Goal: Find contact information: Find contact information

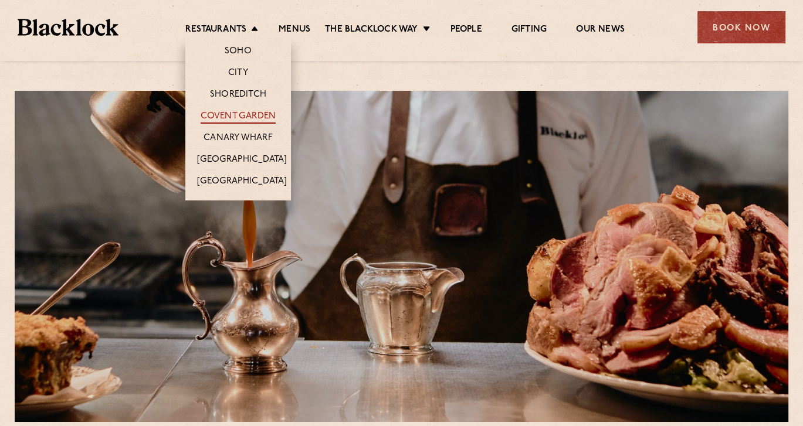
click at [238, 117] on link "Covent Garden" at bounding box center [239, 117] width 76 height 13
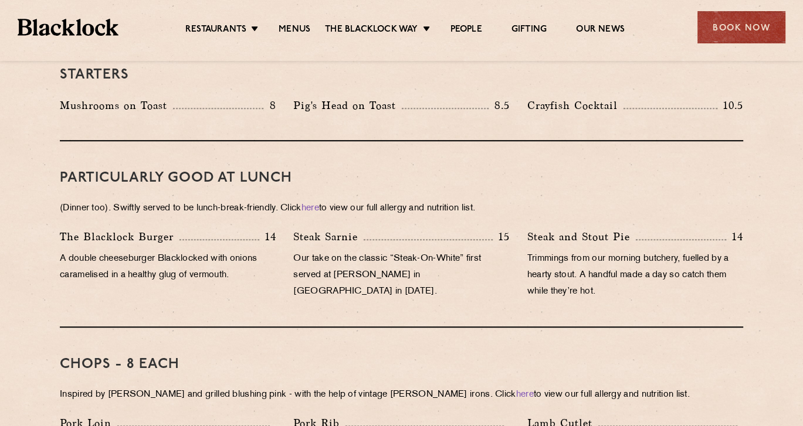
scroll to position [880, 0]
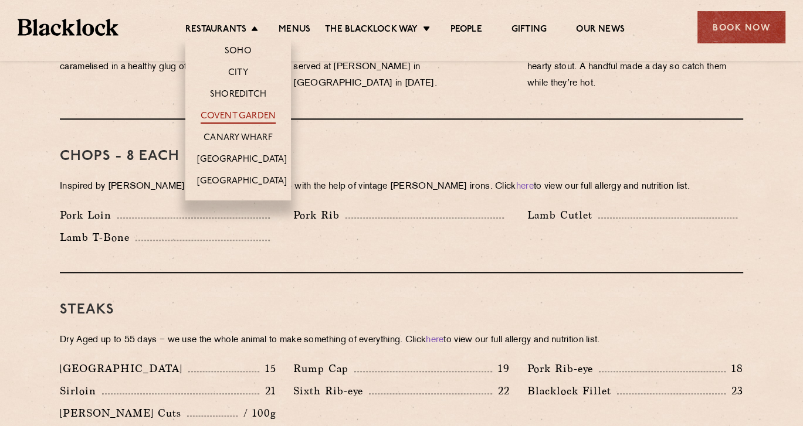
click at [237, 115] on link "Covent Garden" at bounding box center [239, 117] width 76 height 13
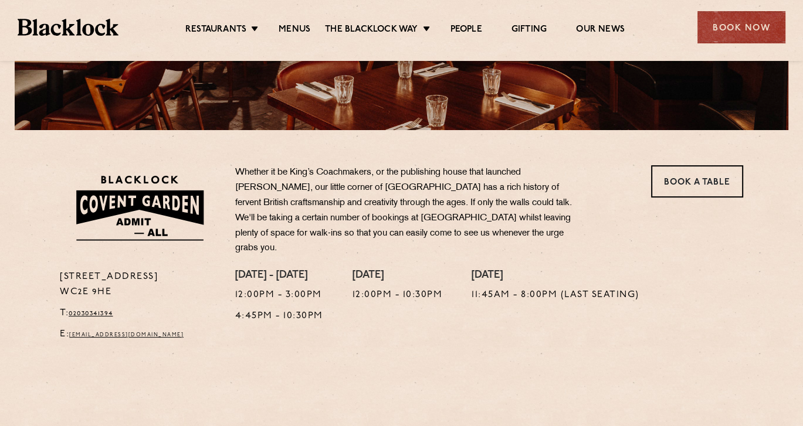
scroll to position [293, 0]
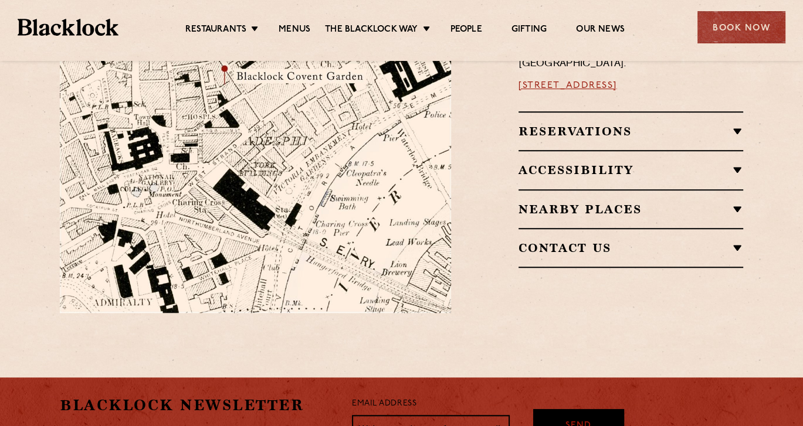
scroll to position [776, 0]
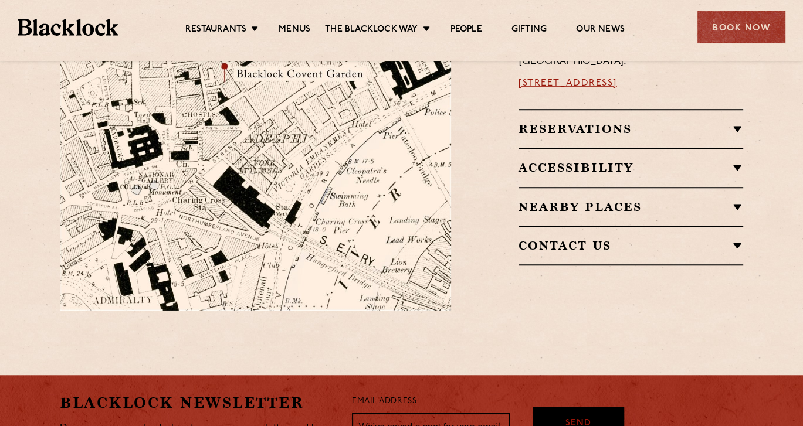
click at [613, 239] on h2 "Contact Us" at bounding box center [630, 246] width 225 height 14
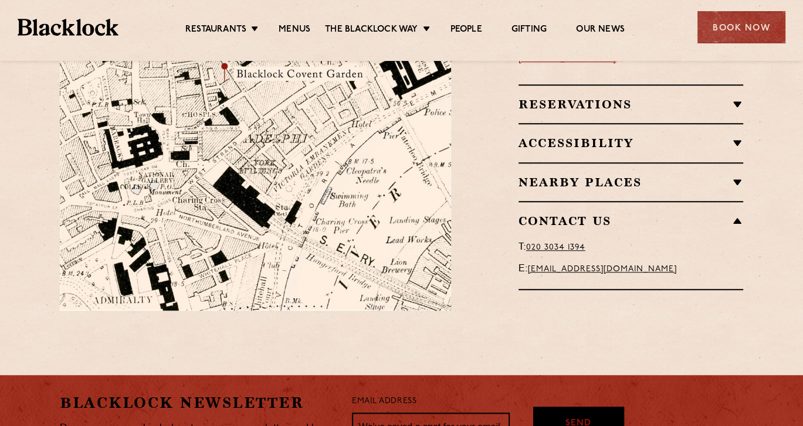
click at [622, 175] on h2 "Nearby Places" at bounding box center [630, 182] width 225 height 14
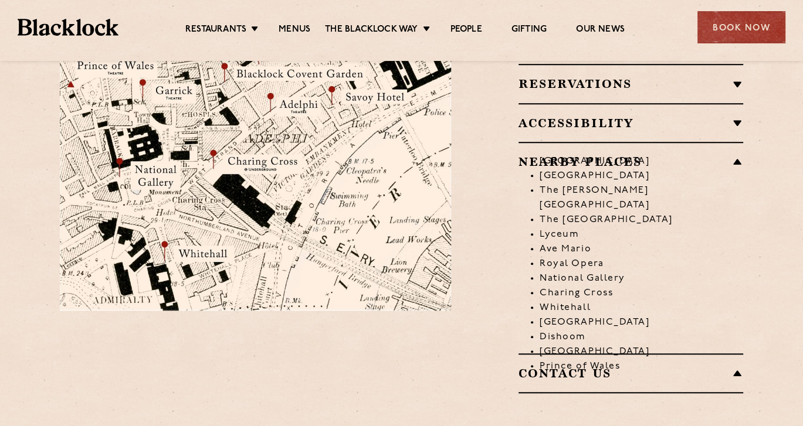
click at [622, 154] on li "[GEOGRAPHIC_DATA]" at bounding box center [641, 161] width 203 height 15
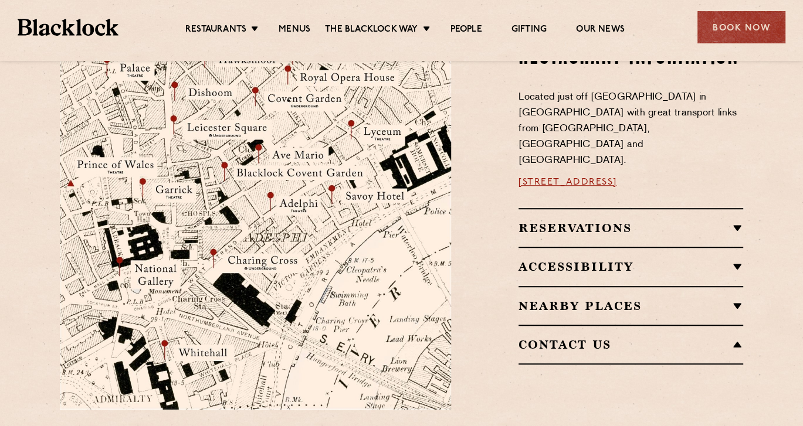
scroll to position [679, 0]
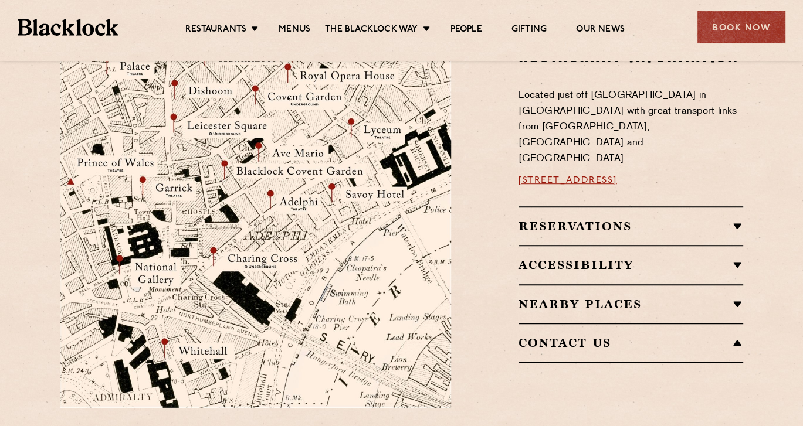
click at [662, 328] on div "Contact Us T: 0 20 3034 1394 E: coventgarden@theblacklock.com" at bounding box center [630, 343] width 225 height 40
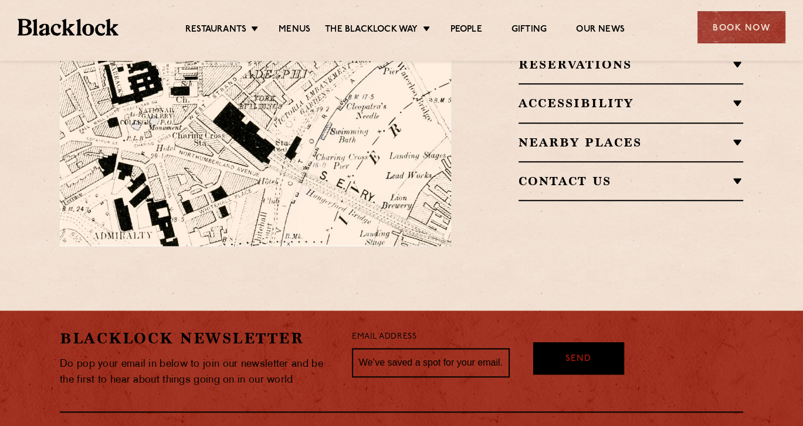
scroll to position [776, 0]
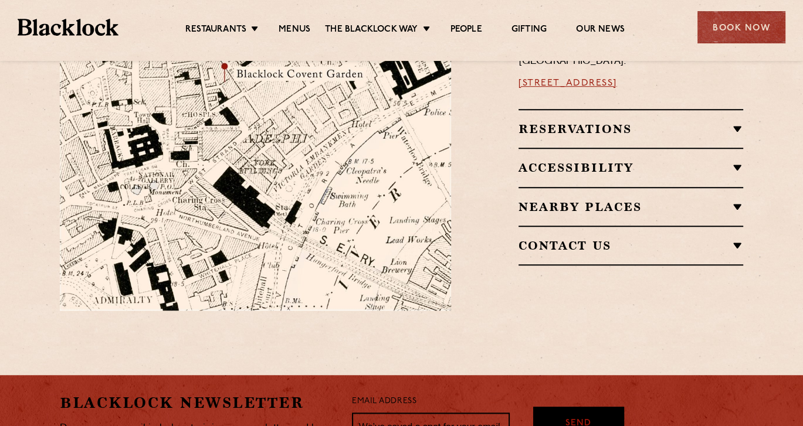
click at [660, 239] on h2 "Contact Us" at bounding box center [630, 246] width 225 height 14
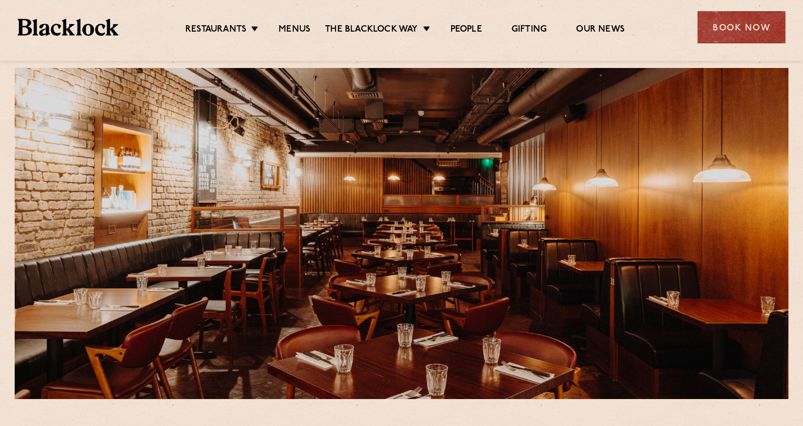
scroll to position [18, 0]
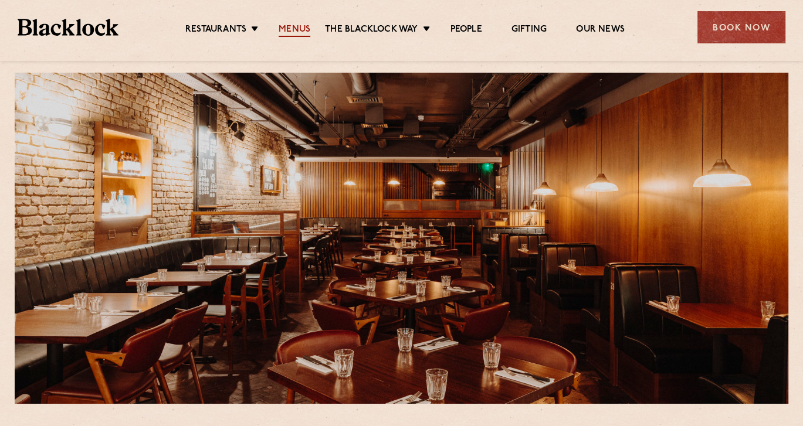
click at [286, 24] on link "Menus" at bounding box center [295, 30] width 32 height 13
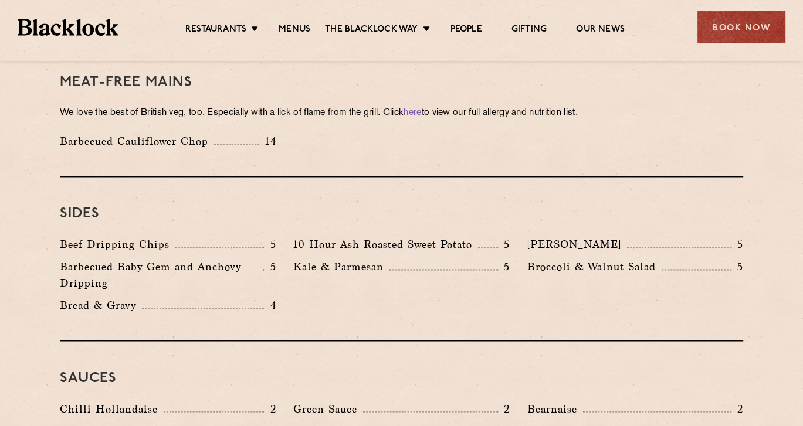
scroll to position [1691, 0]
